Goal: Obtain resource: Download file/media

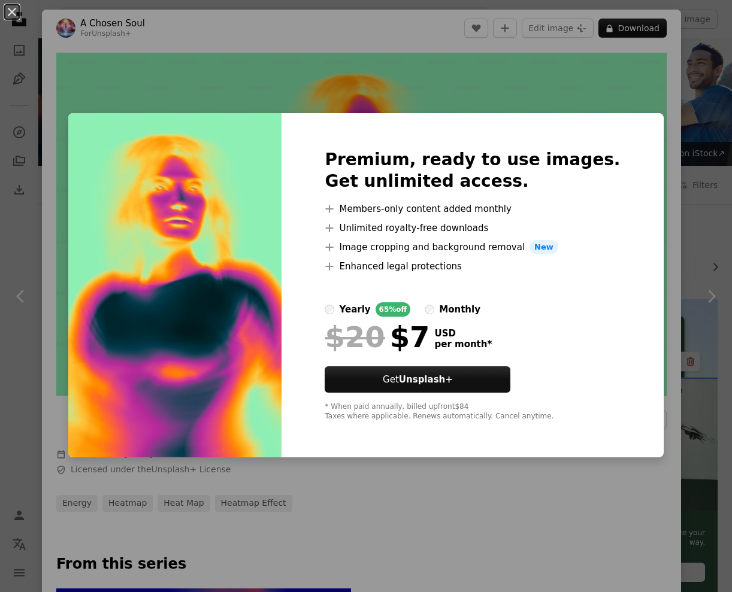
scroll to position [152, 0]
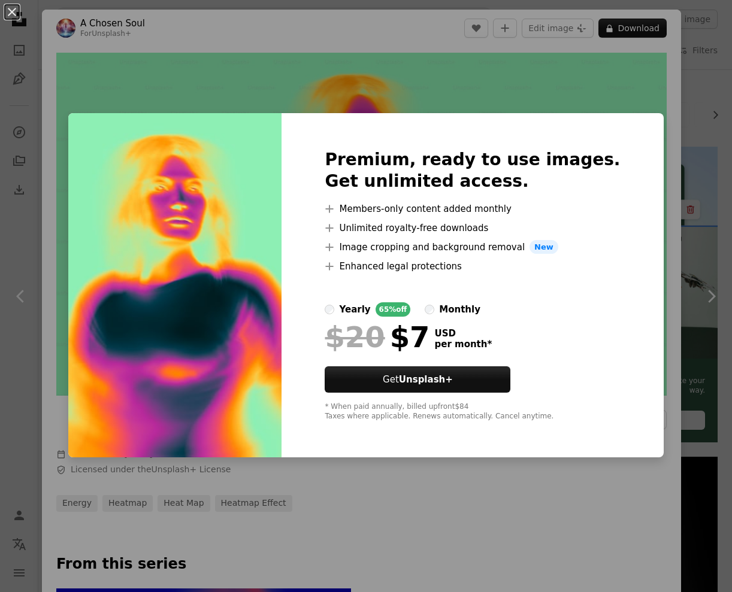
click at [463, 520] on div "An X shape Premium, ready to use images. Get unlimited access. A plus sign Memb…" at bounding box center [366, 296] width 732 height 592
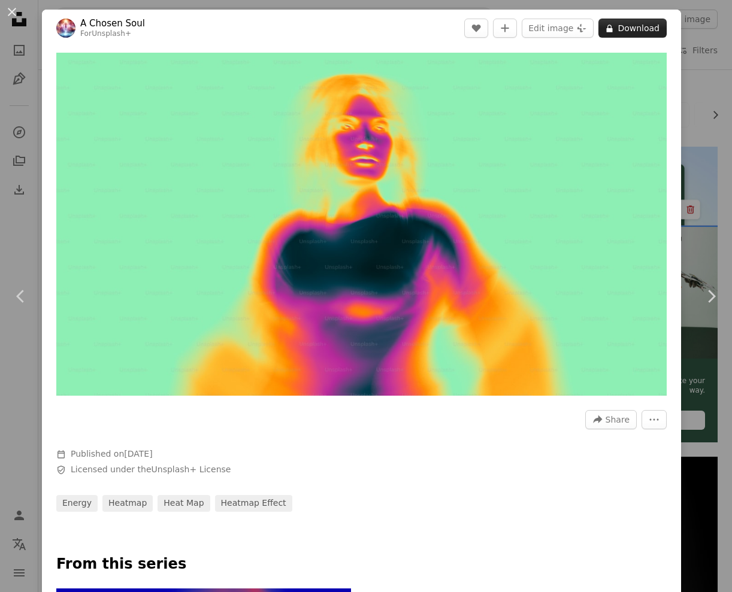
click at [637, 34] on button "A lock Download" at bounding box center [632, 28] width 68 height 19
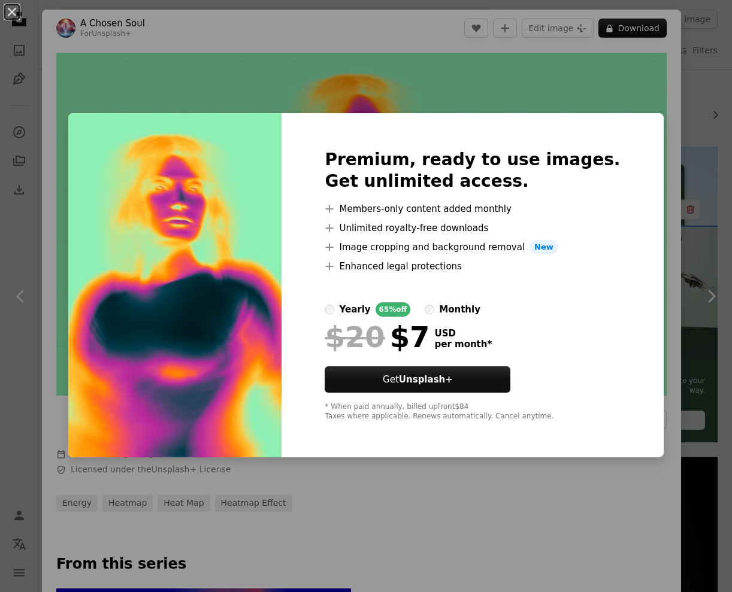
click at [553, 96] on div "An X shape Premium, ready to use images. Get unlimited access. A plus sign Memb…" at bounding box center [366, 296] width 732 height 592
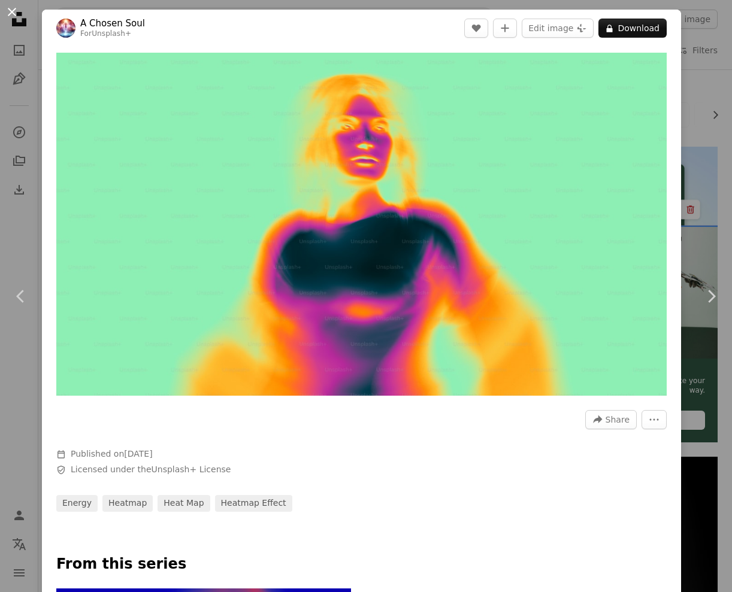
click at [14, 11] on button "An X shape" at bounding box center [12, 12] width 14 height 14
